Goal: Task Accomplishment & Management: Use online tool/utility

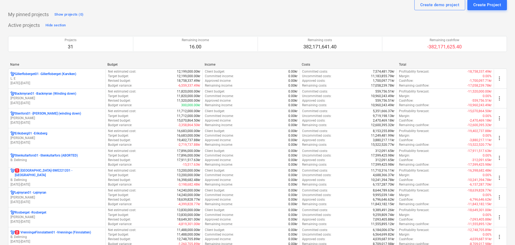
scroll to position [108, 0]
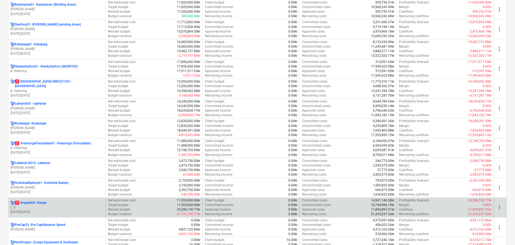
click at [46, 205] on p "1 Brynje009 - [GEOGRAPHIC_DATA]" at bounding box center [30, 203] width 31 height 5
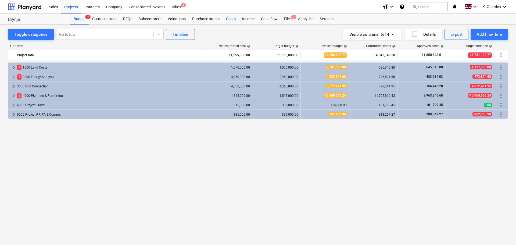
click at [233, 21] on div "Costs" at bounding box center [231, 19] width 16 height 11
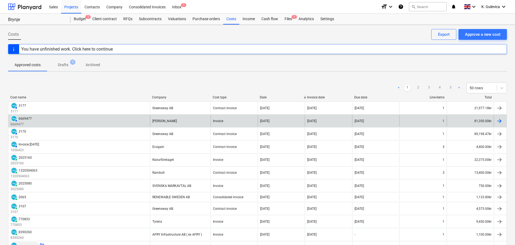
click at [197, 121] on div "[PERSON_NAME]" at bounding box center [180, 121] width 61 height 12
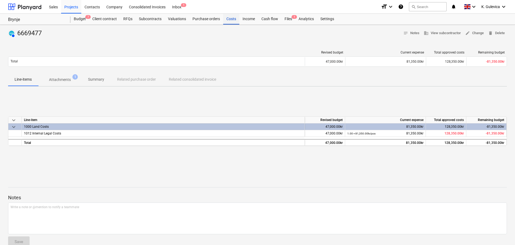
click at [232, 20] on div "Costs" at bounding box center [231, 19] width 16 height 11
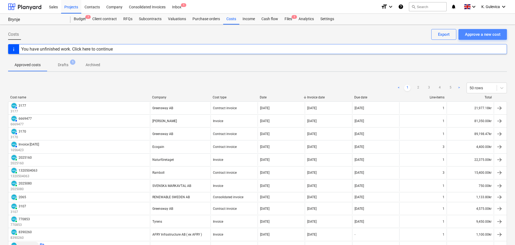
click at [487, 36] on div "Approve a new cost" at bounding box center [482, 34] width 36 height 7
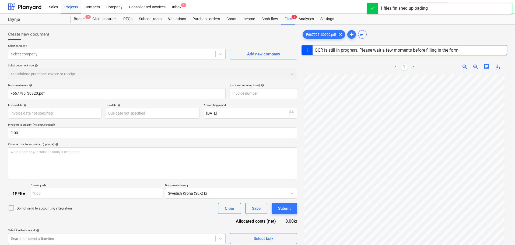
type input "30920"
type input "[DATE]"
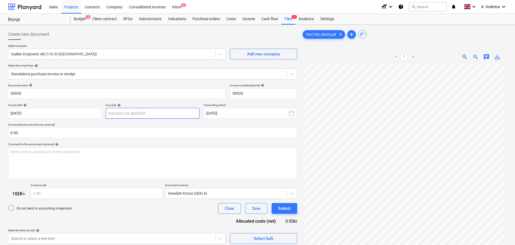
click at [128, 109] on body "Sales Projects Contacts Company Consolidated Invoices Inbox 1 format_size keybo…" at bounding box center [257, 122] width 515 height 245
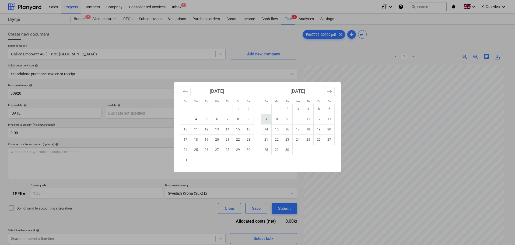
click at [266, 120] on td "7" at bounding box center [266, 119] width 10 height 10
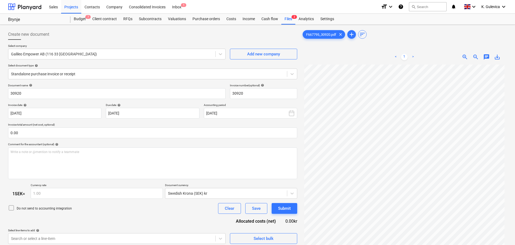
type input "[DATE]"
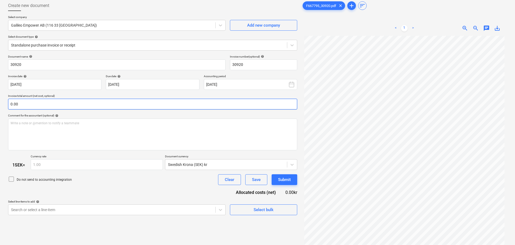
scroll to position [54, 0]
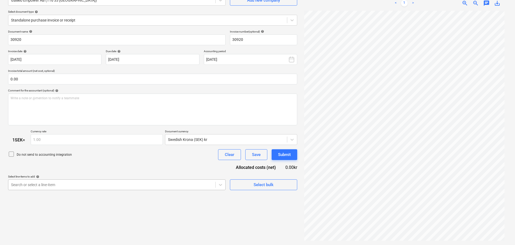
click at [124, 185] on body "Sales Projects Contacts Company Consolidated Invoices Inbox 1 format_size keybo…" at bounding box center [257, 68] width 515 height 245
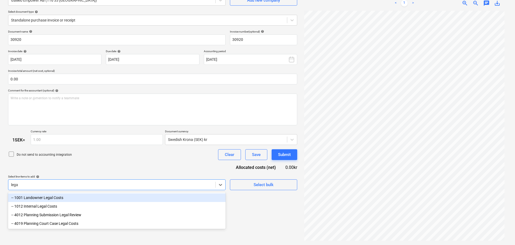
type input "legal"
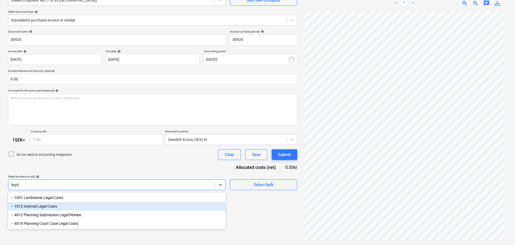
click at [42, 206] on div "-- 1012 Internal Legal Costs" at bounding box center [116, 206] width 217 height 9
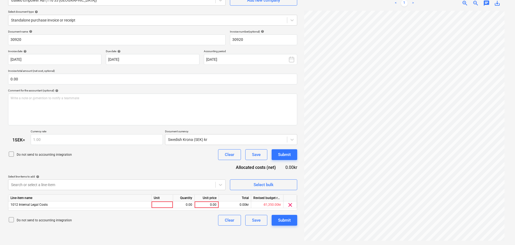
click at [91, 159] on div "Do not send to accounting integration Clear Save Submit" at bounding box center [152, 154] width 289 height 11
click at [208, 205] on div "0.00" at bounding box center [207, 204] width 20 height 7
type input "65800"
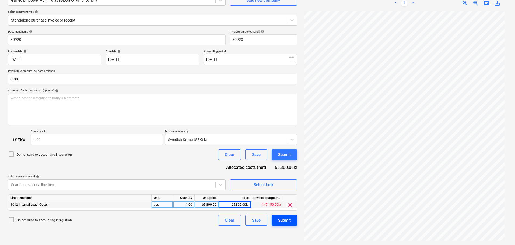
click at [290, 219] on div "Submit" at bounding box center [284, 220] width 13 height 7
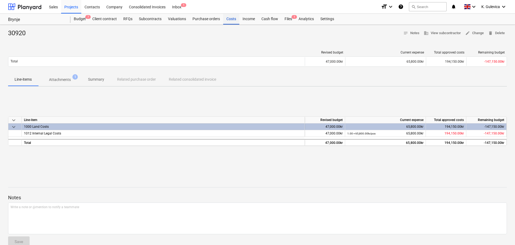
click at [235, 20] on div "Costs" at bounding box center [231, 19] width 16 height 11
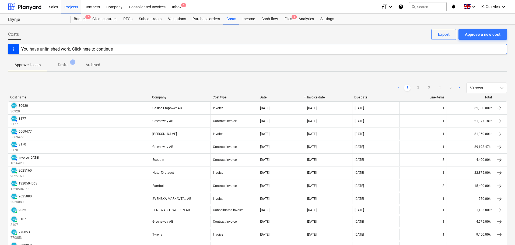
click at [65, 65] on p "Drafts" at bounding box center [63, 65] width 10 height 6
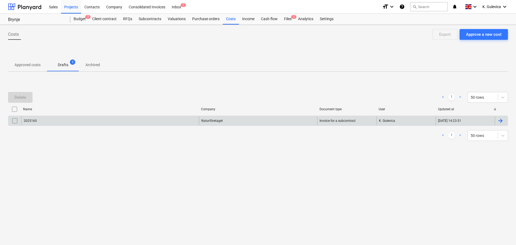
click at [248, 122] on div "Naturföretaget" at bounding box center [258, 120] width 119 height 9
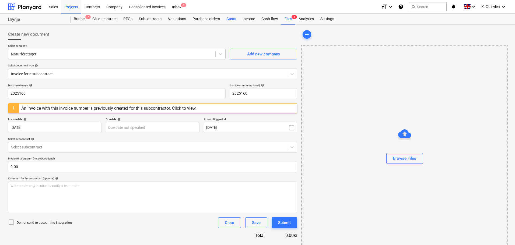
drag, startPoint x: 233, startPoint y: 18, endPoint x: 233, endPoint y: 22, distance: 4.6
click at [233, 18] on div "Costs" at bounding box center [231, 19] width 16 height 11
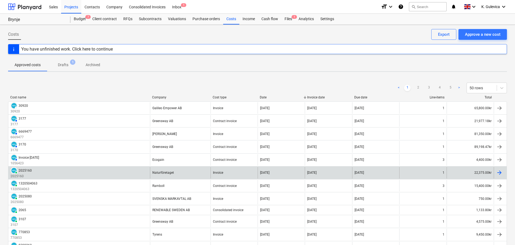
click at [177, 173] on div "Naturföretaget" at bounding box center [180, 173] width 61 height 12
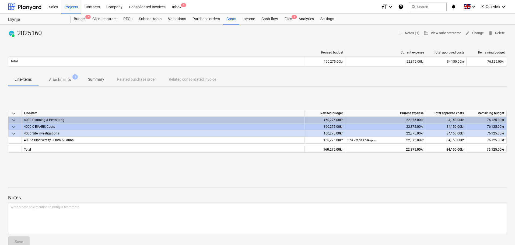
click at [101, 77] on p "Summary" at bounding box center [96, 80] width 16 height 6
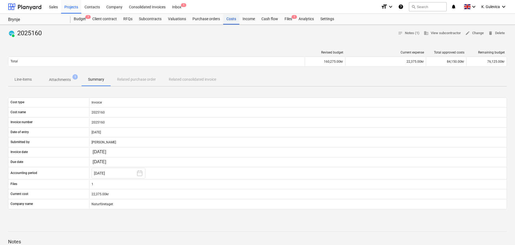
click at [228, 22] on div "Costs" at bounding box center [231, 19] width 16 height 11
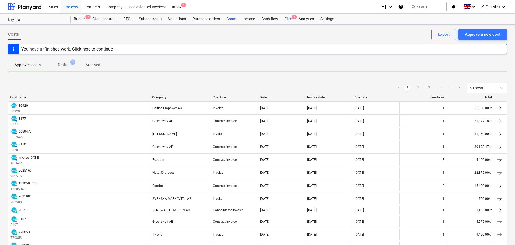
click at [289, 19] on div "Files 1" at bounding box center [288, 19] width 14 height 11
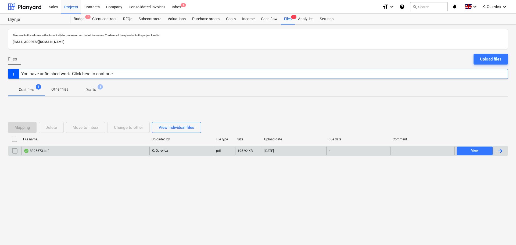
click at [43, 149] on div "8395673.pdf" at bounding box center [36, 151] width 25 height 4
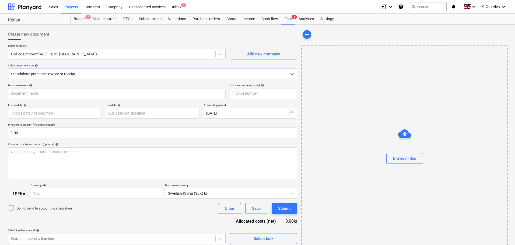
type input "8395673"
type input "[DATE]"
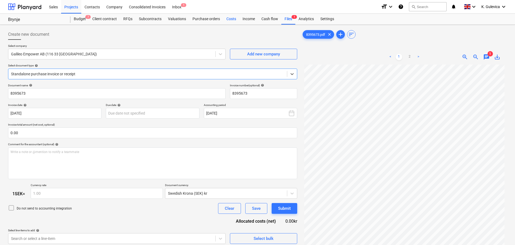
drag, startPoint x: 228, startPoint y: 17, endPoint x: 232, endPoint y: 23, distance: 6.9
click at [229, 17] on div "Costs" at bounding box center [231, 19] width 16 height 11
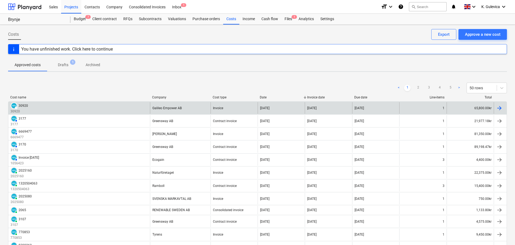
click at [201, 109] on div "Galileo Empower AB" at bounding box center [180, 108] width 61 height 12
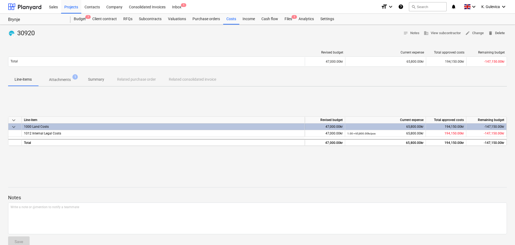
click at [493, 31] on span "delete Delete" at bounding box center [496, 33] width 17 height 6
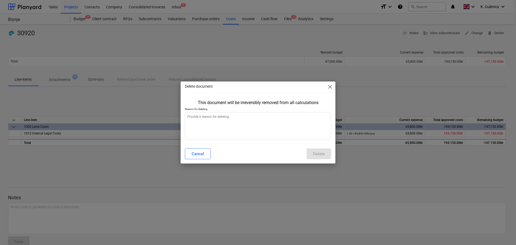
type textarea "x"
click at [238, 126] on textarea at bounding box center [258, 126] width 146 height 28
type textarea "w"
type textarea "x"
type textarea "wr"
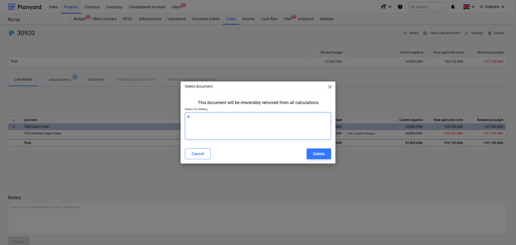
type textarea "x"
type textarea "wro"
type textarea "x"
type textarea "wron"
type textarea "x"
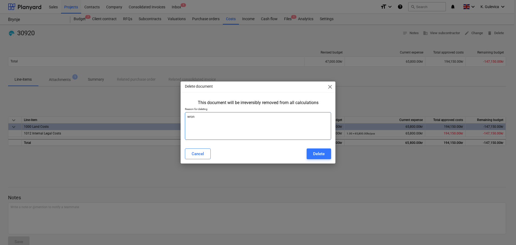
type textarea "wrong"
type textarea "x"
type textarea "wrong"
click at [316, 155] on div "Delete" at bounding box center [319, 153] width 12 height 7
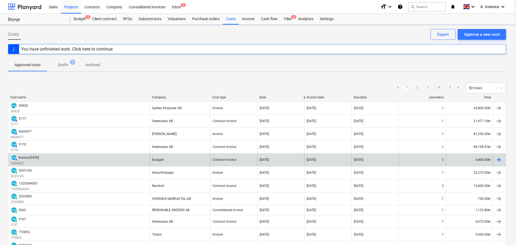
type textarea "x"
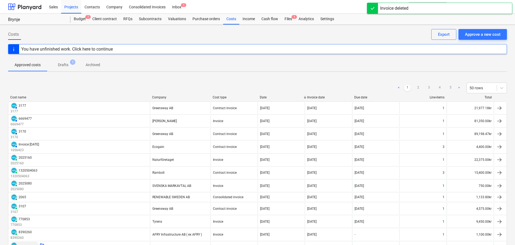
click at [64, 65] on p "Drafts" at bounding box center [63, 65] width 10 height 6
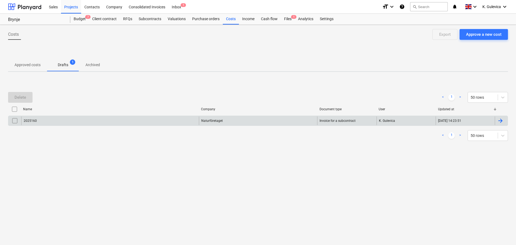
click at [212, 121] on div "Naturföretaget" at bounding box center [258, 120] width 119 height 9
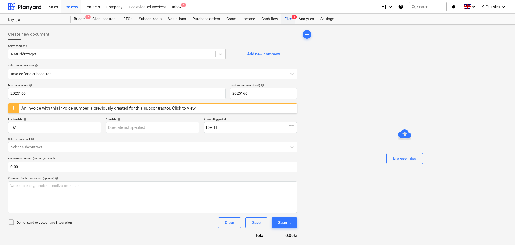
drag, startPoint x: 287, startPoint y: 18, endPoint x: 282, endPoint y: 24, distance: 7.9
click at [287, 18] on div "Files 1" at bounding box center [288, 19] width 14 height 11
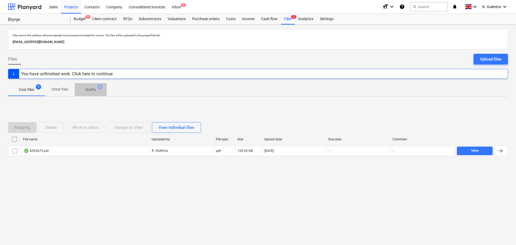
click at [94, 92] on p "Drafts" at bounding box center [91, 90] width 10 height 6
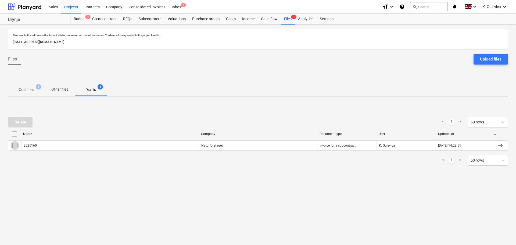
drag, startPoint x: 14, startPoint y: 147, endPoint x: 25, endPoint y: 127, distance: 22.5
click at [15, 146] on input "checkbox" at bounding box center [14, 145] width 9 height 9
click at [23, 122] on div "Delete" at bounding box center [21, 122] width 12 height 7
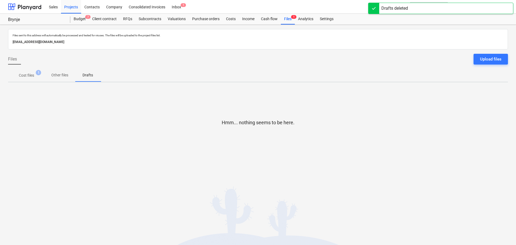
drag, startPoint x: 288, startPoint y: 17, endPoint x: 293, endPoint y: 35, distance: 19.2
click at [288, 17] on div "Files 1" at bounding box center [288, 19] width 14 height 11
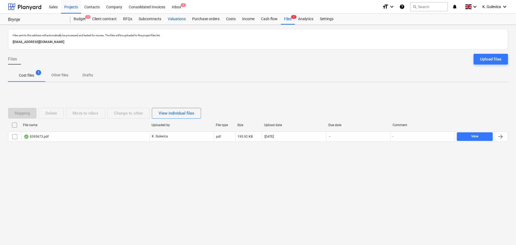
click at [180, 19] on div "Valuations" at bounding box center [177, 19] width 24 height 11
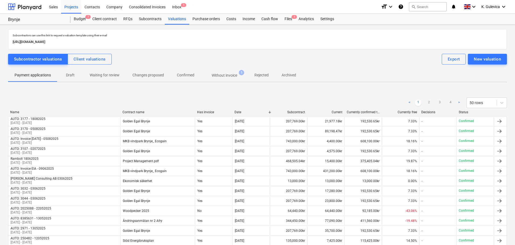
click at [229, 73] on p "Without invoice" at bounding box center [224, 76] width 26 height 6
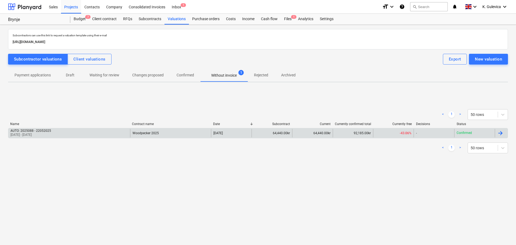
click at [77, 134] on div "AUTO: 2025088 - 22052025 [DATE] - [DATE]" at bounding box center [69, 133] width 122 height 9
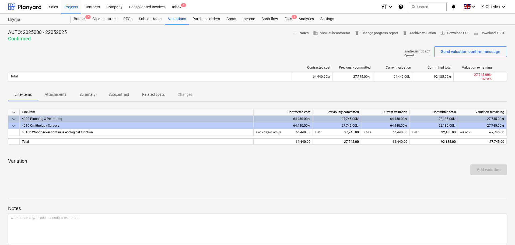
click at [45, 92] on p "Attachments" at bounding box center [56, 95] width 22 height 6
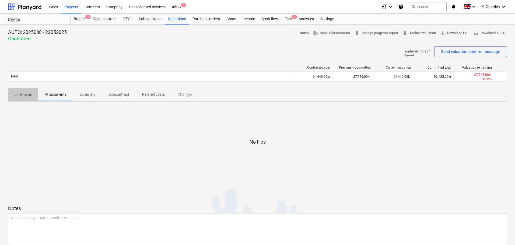
drag, startPoint x: 24, startPoint y: 94, endPoint x: 86, endPoint y: 103, distance: 63.0
click at [24, 94] on p "Line-items" at bounding box center [23, 95] width 17 height 6
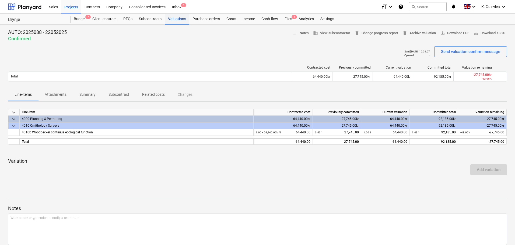
click at [172, 18] on div "Valuations" at bounding box center [177, 19] width 24 height 11
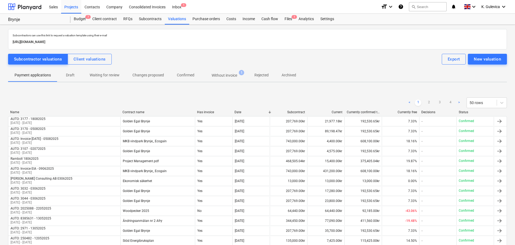
click at [223, 77] on p "Without invoice" at bounding box center [224, 76] width 26 height 6
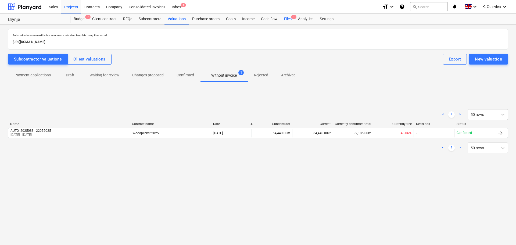
drag, startPoint x: 285, startPoint y: 19, endPoint x: 282, endPoint y: 23, distance: 5.6
click at [285, 19] on div "Files 1" at bounding box center [288, 19] width 14 height 11
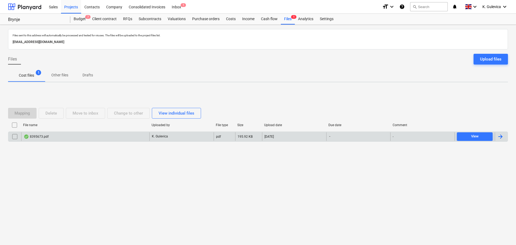
click at [124, 140] on div "8395673.pdf" at bounding box center [85, 136] width 128 height 9
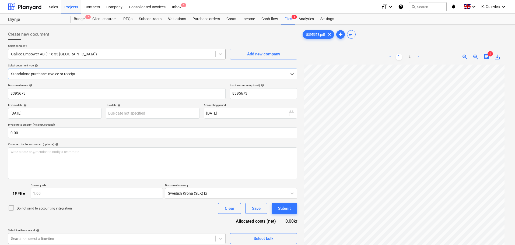
click at [134, 55] on div at bounding box center [111, 53] width 201 height 5
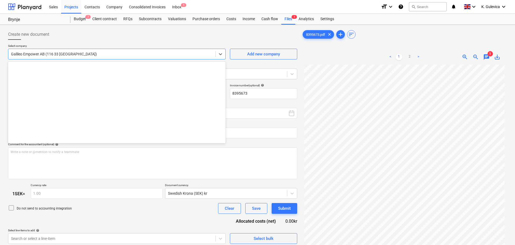
scroll to position [1647, 0]
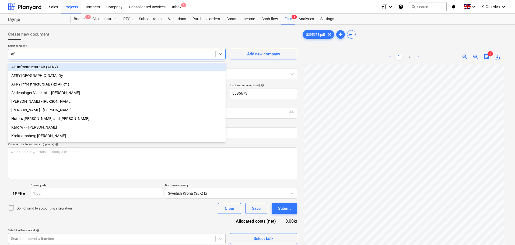
type input "afr"
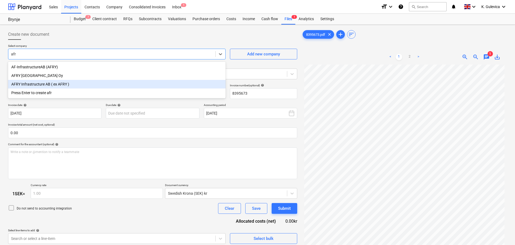
click at [37, 85] on div "AFRY Infrastructure AB ( ex AFRY )" at bounding box center [116, 84] width 217 height 9
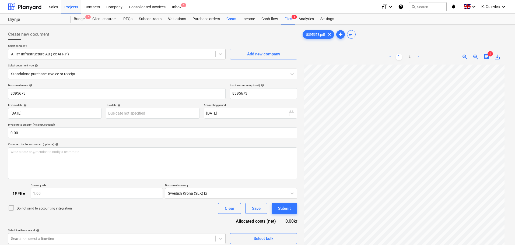
click at [227, 19] on div "Costs" at bounding box center [231, 19] width 16 height 11
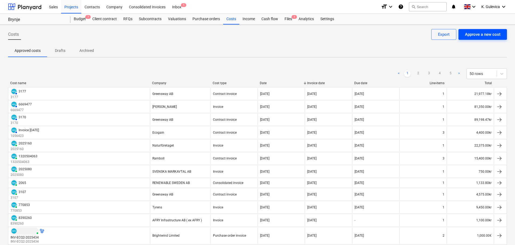
click at [478, 36] on div "Approve a new cost" at bounding box center [482, 34] width 36 height 7
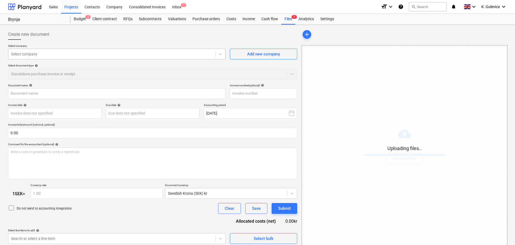
click at [72, 51] on div at bounding box center [111, 53] width 201 height 5
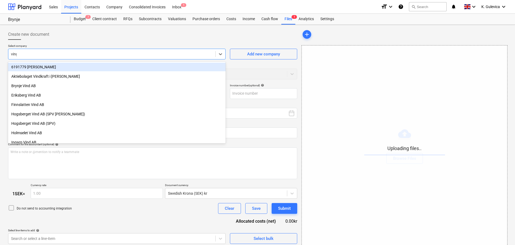
type input "[PERSON_NAME]"
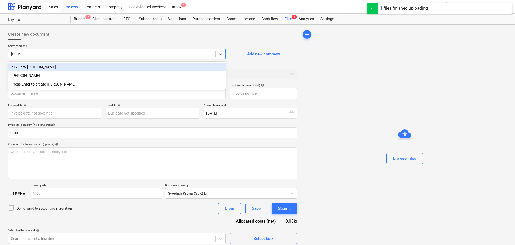
type input "F667795_30920.pdf"
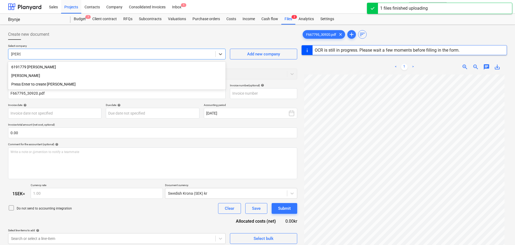
click at [16, 76] on div "[PERSON_NAME]" at bounding box center [116, 75] width 217 height 9
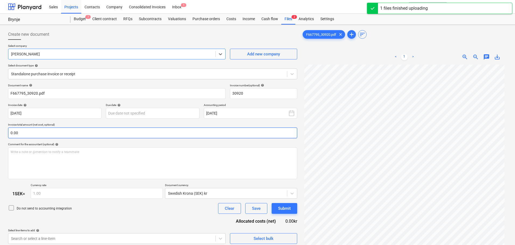
type input "30920"
type input "[DATE]"
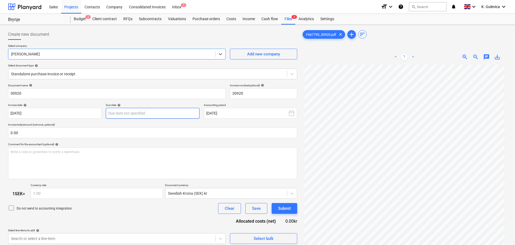
click at [155, 114] on body "Sales Projects Contacts Company Consolidated Invoices Inbox 1 format_size keybo…" at bounding box center [257, 122] width 515 height 245
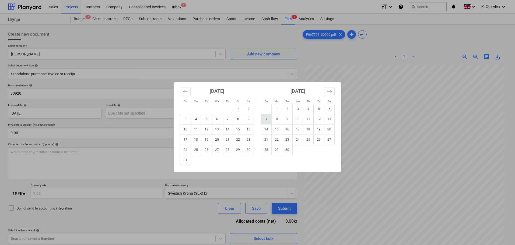
click at [269, 118] on td "7" at bounding box center [266, 119] width 10 height 10
type input "[DATE]"
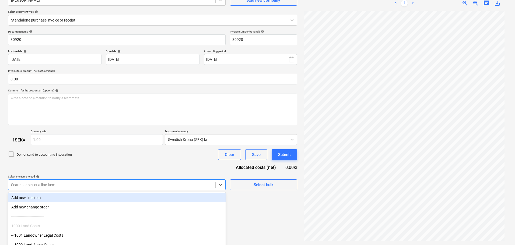
click at [141, 183] on body "Sales Projects Contacts Company Consolidated Invoices Inbox 1 format_size keybo…" at bounding box center [257, 68] width 515 height 245
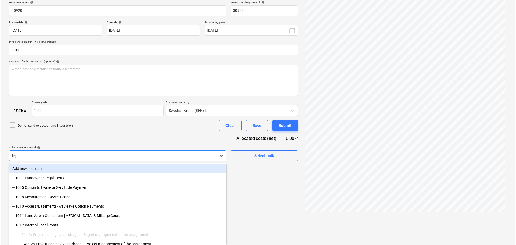
scroll to position [54, 0]
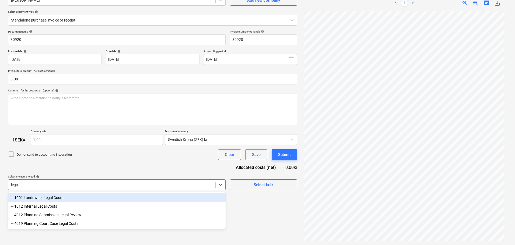
type input "legal"
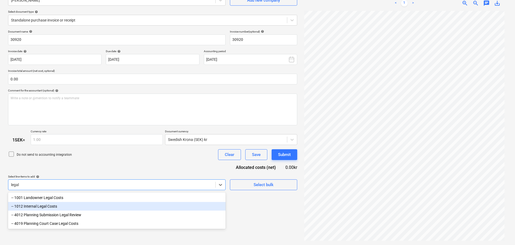
click at [55, 207] on div "-- 1012 Internal Legal Costs" at bounding box center [116, 206] width 217 height 9
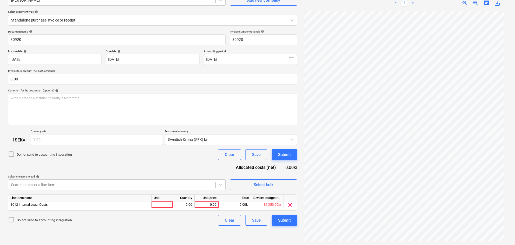
click at [114, 164] on div "Document name help 30920 Invoice number (optional) help 30920 Invoice date help…" at bounding box center [152, 128] width 289 height 196
click at [214, 201] on div "Unit price" at bounding box center [206, 198] width 24 height 7
click at [214, 205] on div "0.00" at bounding box center [207, 204] width 20 height 7
type input "65800"
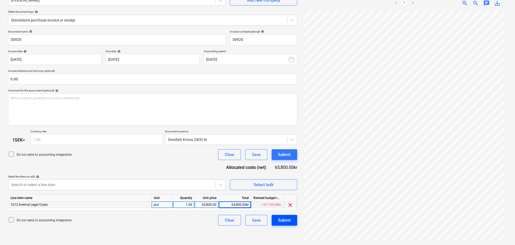
click at [289, 220] on div "Submit" at bounding box center [284, 220] width 13 height 7
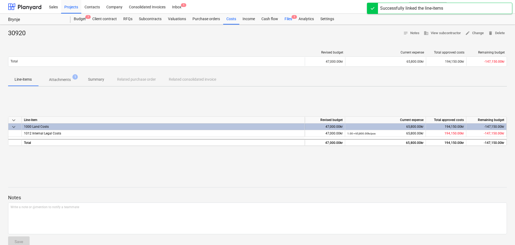
click at [289, 16] on div "Files 1" at bounding box center [288, 19] width 14 height 11
